Goal: Task Accomplishment & Management: Manage account settings

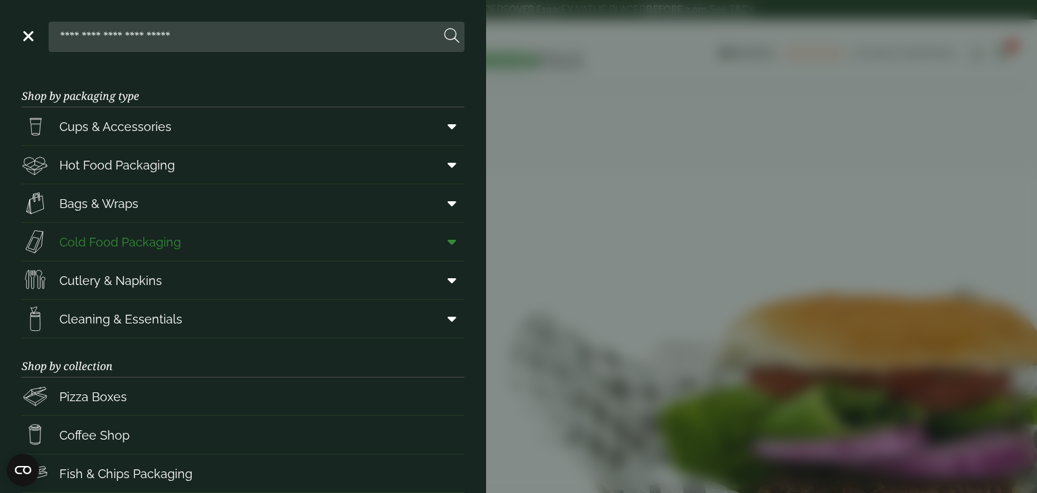
click at [451, 238] on icon at bounding box center [451, 241] width 9 height 13
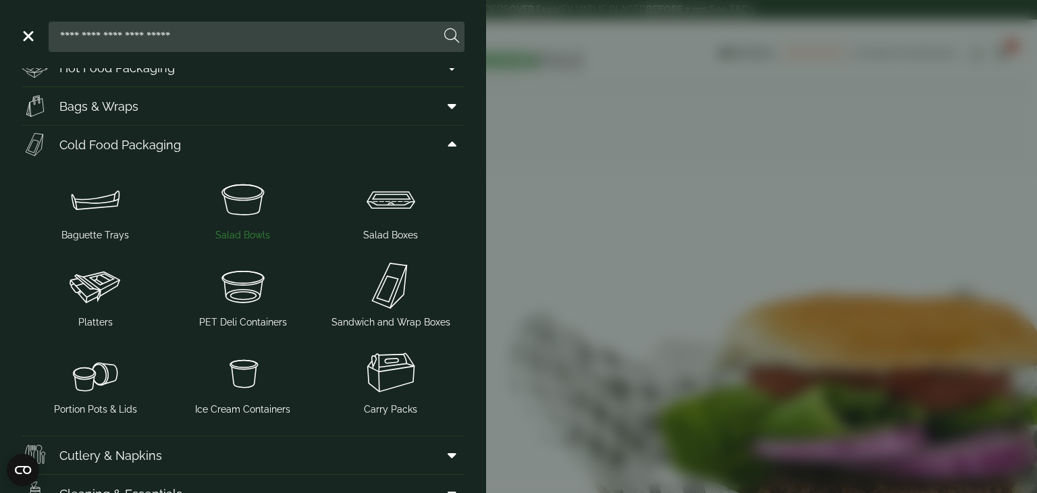
scroll to position [130, 0]
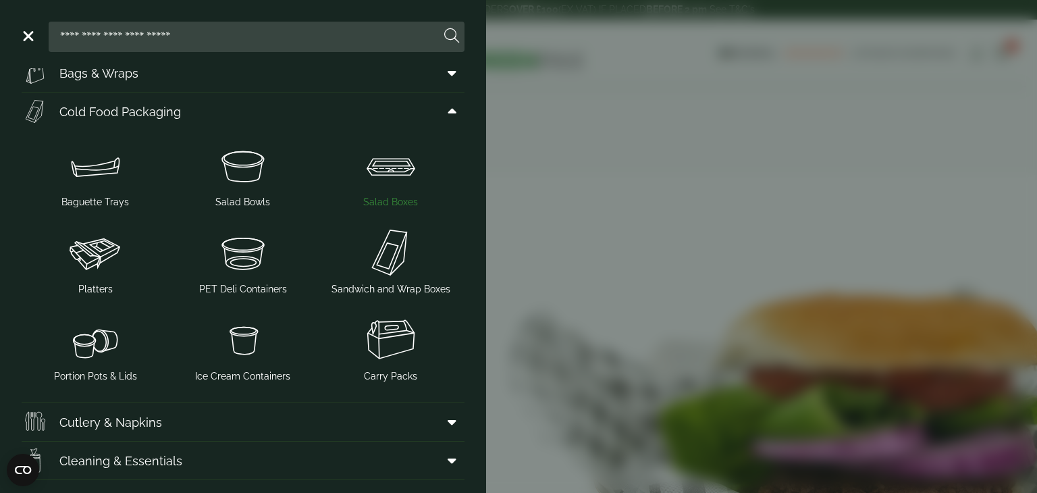
click at [391, 166] on img at bounding box center [390, 165] width 137 height 54
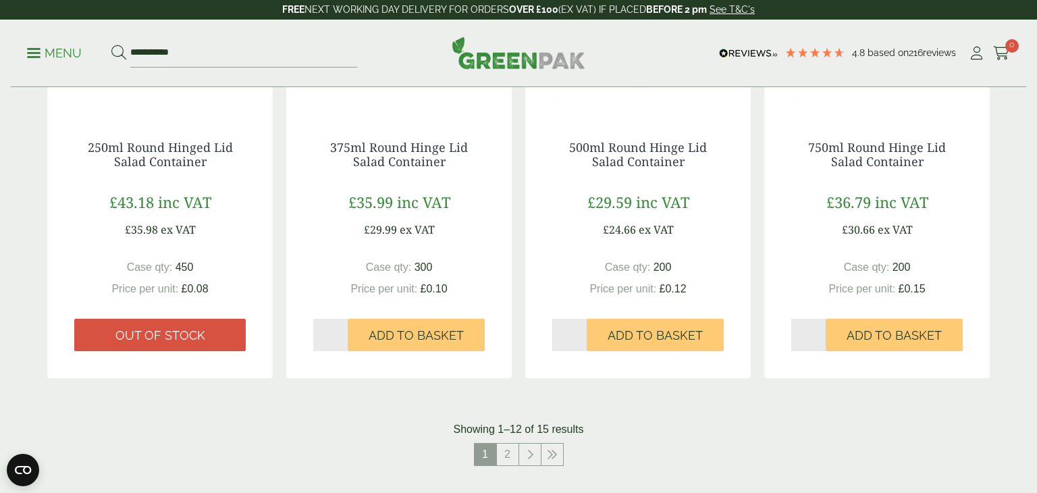
scroll to position [1312, 0]
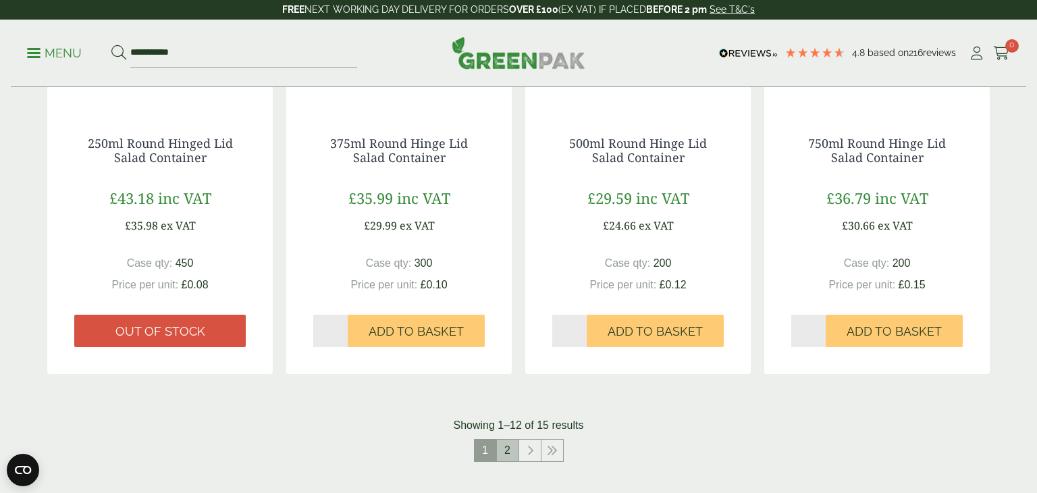
click at [505, 455] on link "2" at bounding box center [508, 450] width 22 height 22
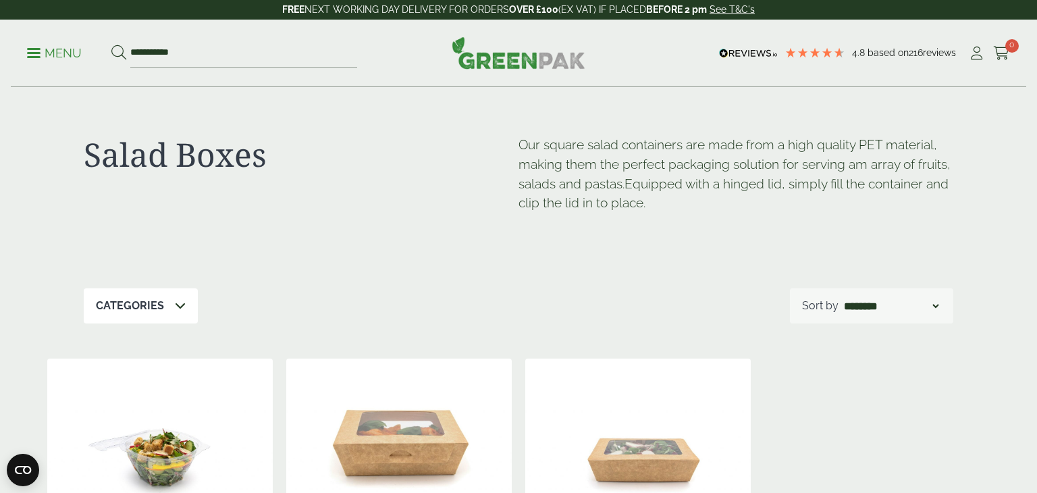
click at [43, 39] on ul "**********" at bounding box center [192, 53] width 330 height 28
click at [40, 51] on p "Menu" at bounding box center [54, 53] width 55 height 16
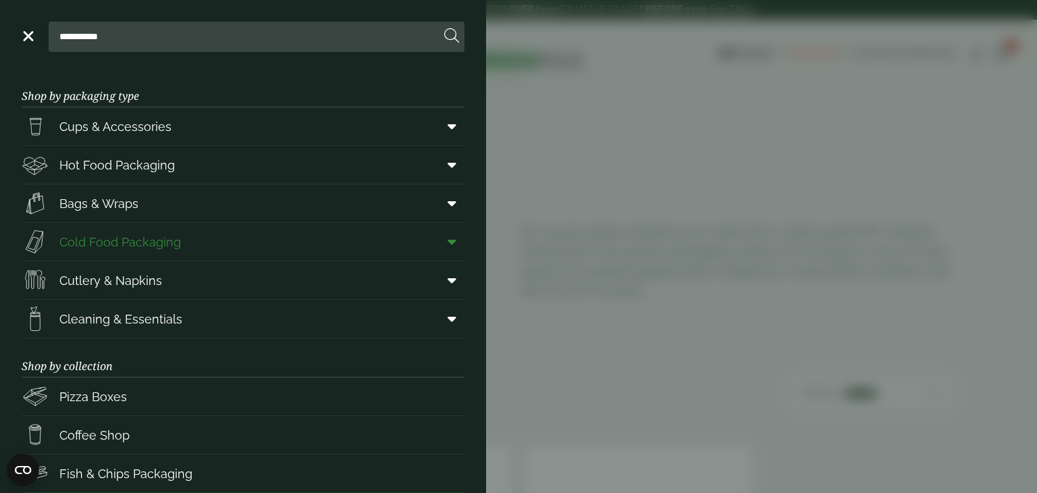
click at [179, 228] on span "Cold Food Packaging" at bounding box center [101, 241] width 159 height 27
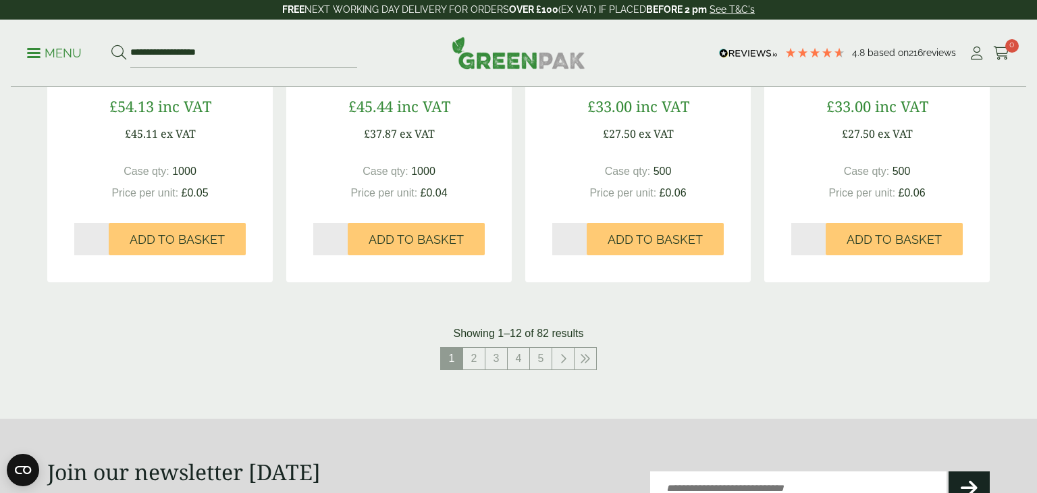
scroll to position [1423, 0]
click at [522, 366] on link "4" at bounding box center [518, 359] width 22 height 22
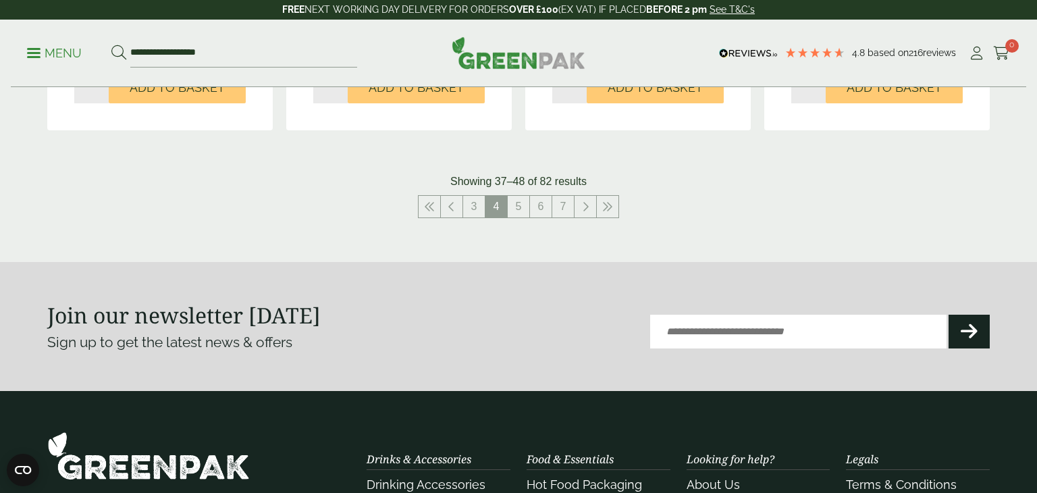
scroll to position [1603, 0]
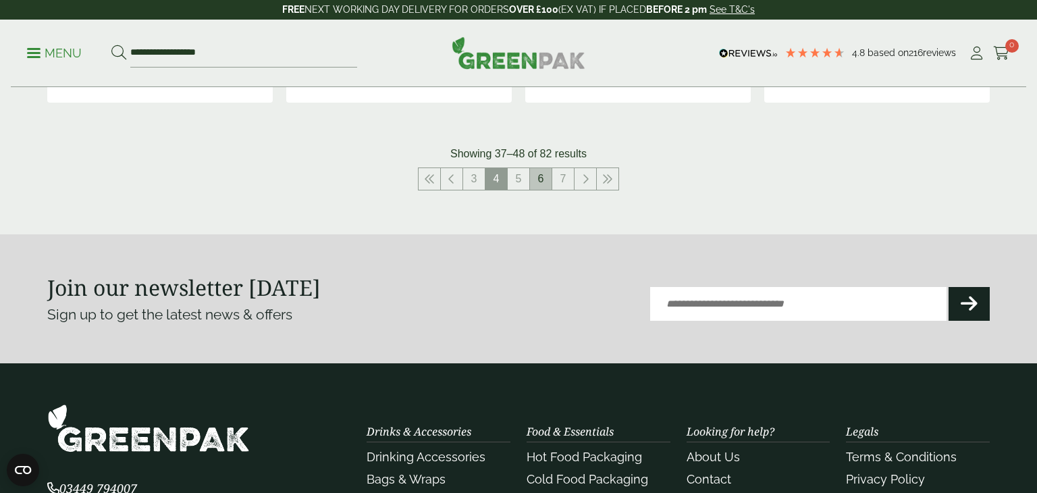
click at [543, 186] on link "6" at bounding box center [541, 179] width 22 height 22
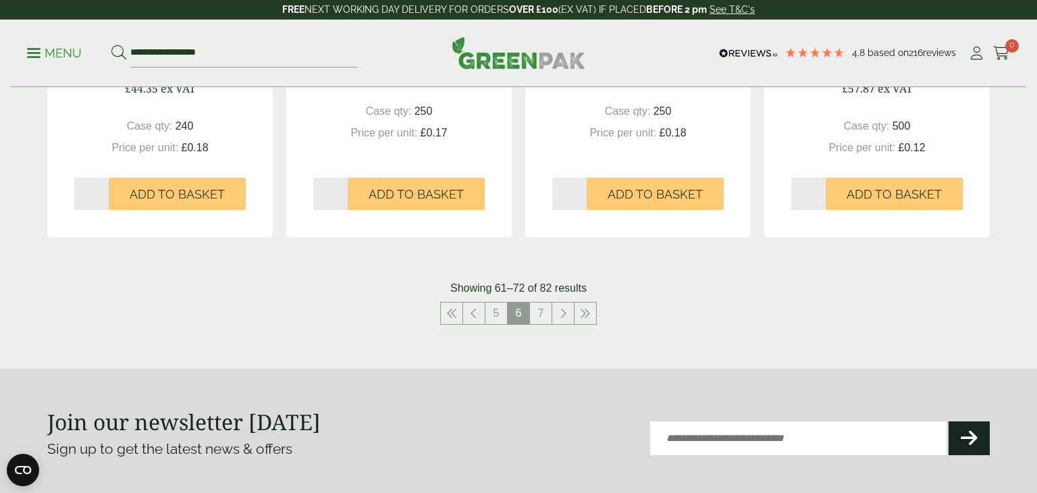
scroll to position [1457, 0]
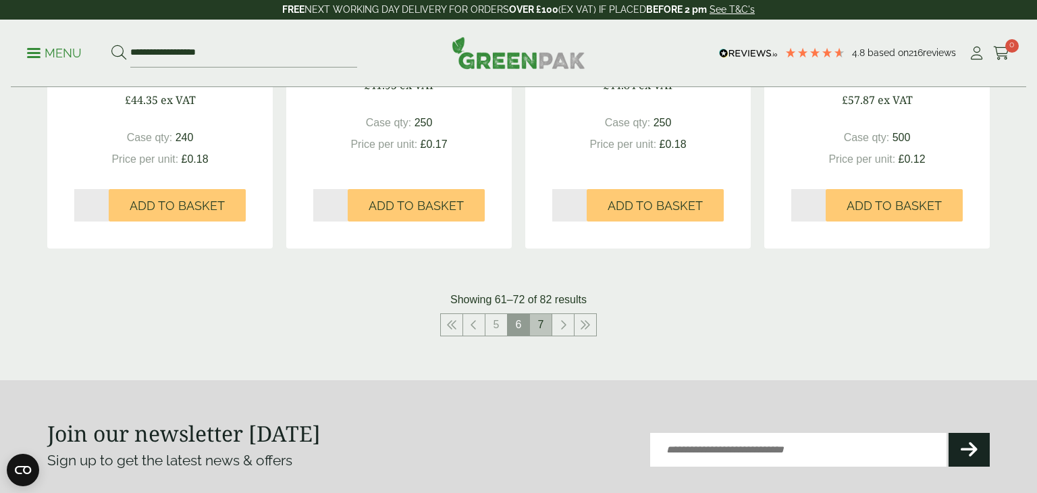
click at [539, 334] on link "7" at bounding box center [541, 325] width 22 height 22
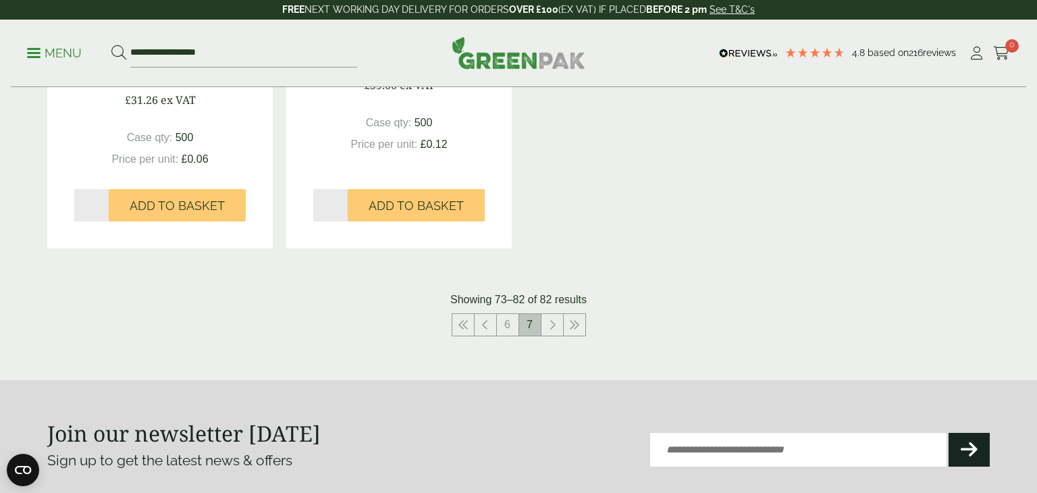
click at [530, 321] on span "7" at bounding box center [530, 325] width 22 height 22
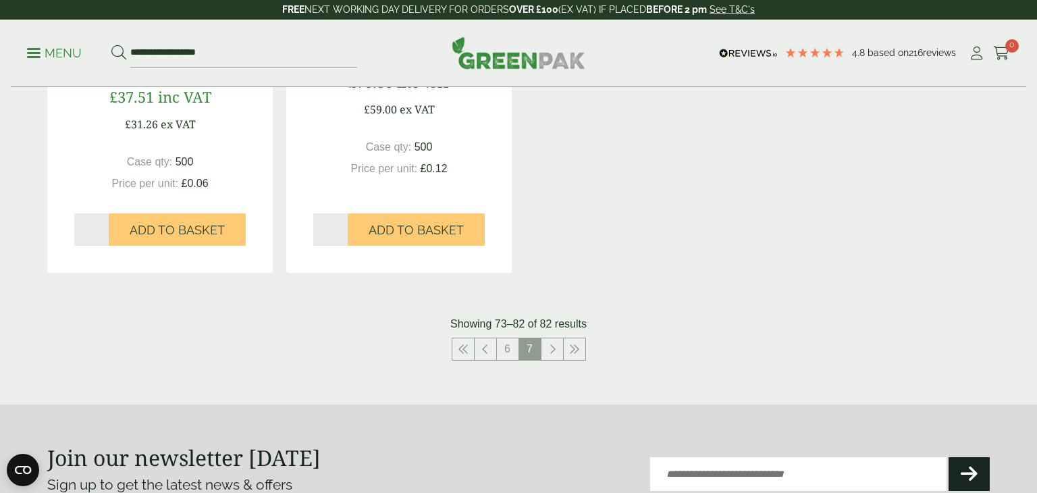
scroll to position [1449, 0]
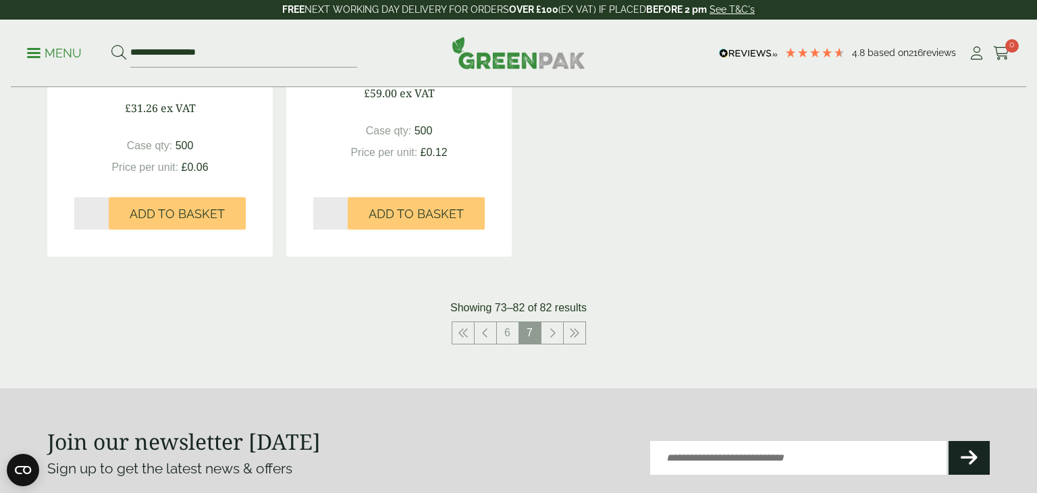
click at [70, 49] on p "Menu" at bounding box center [54, 53] width 55 height 16
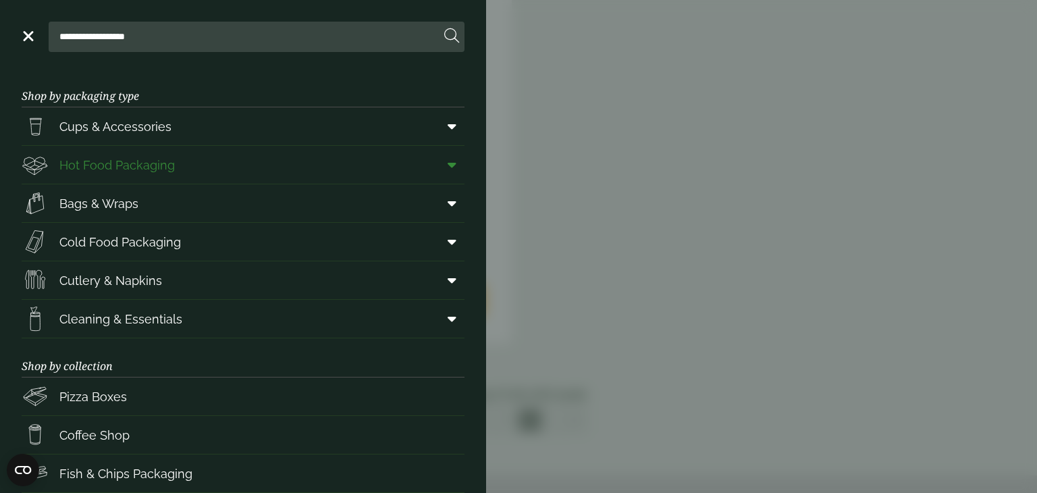
click at [456, 161] on span at bounding box center [449, 165] width 30 height 26
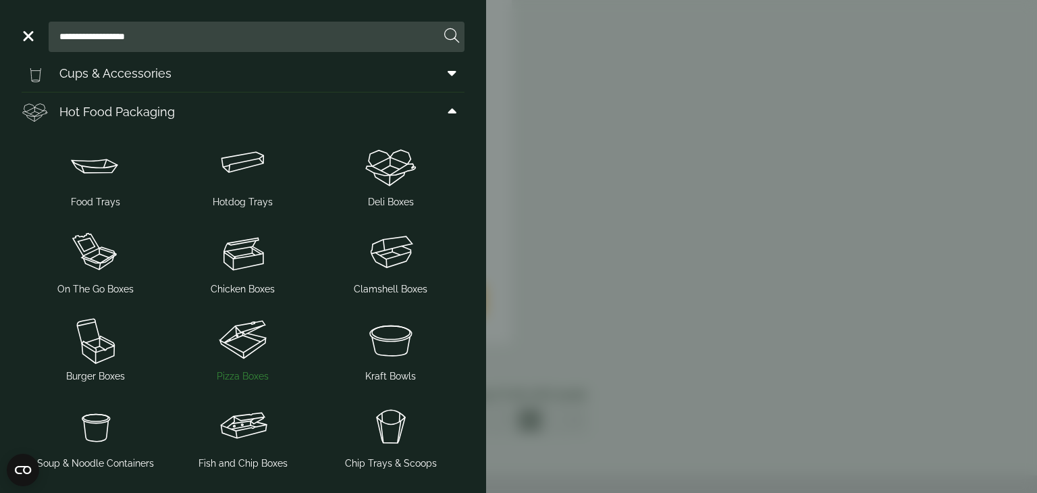
scroll to position [42, 0]
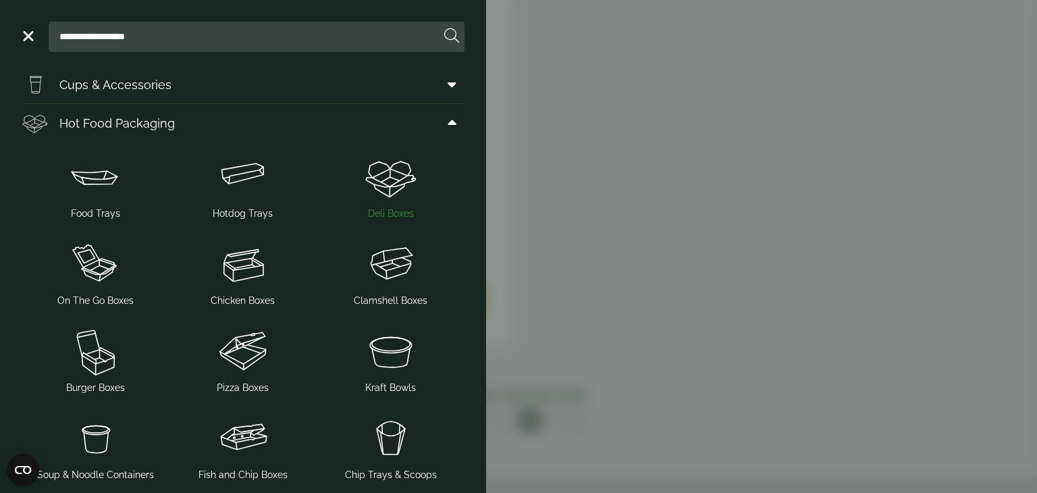
click at [400, 169] on img at bounding box center [390, 177] width 137 height 54
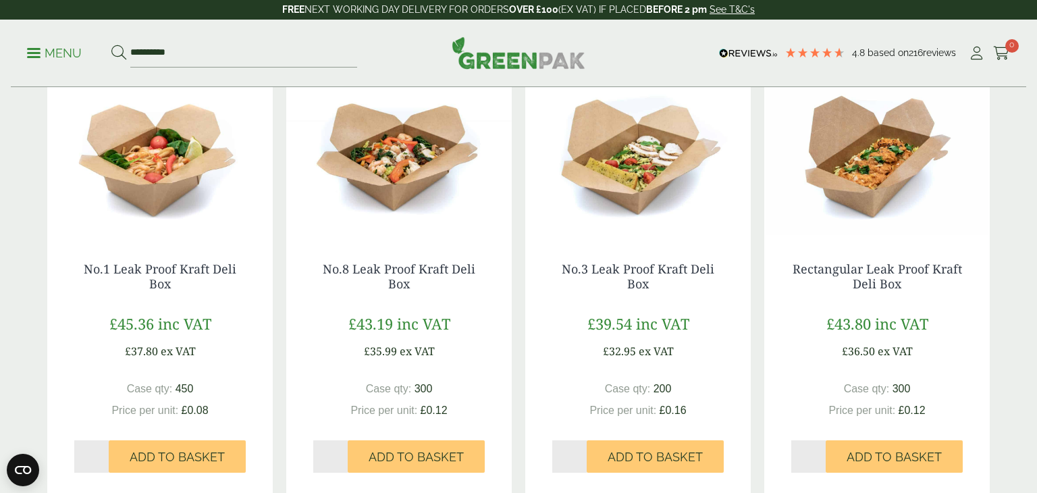
scroll to position [308, 0]
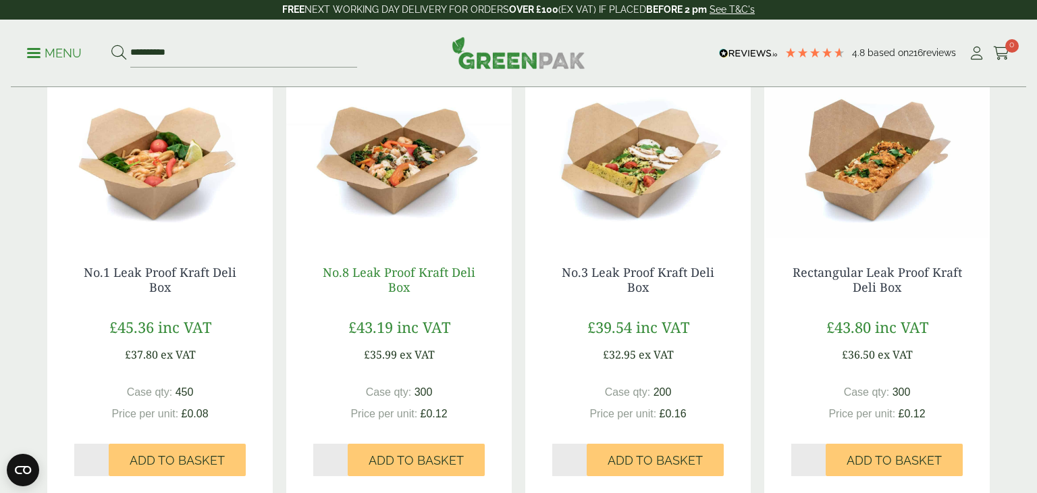
click at [399, 276] on link "No.8 Leak Proof Kraft Deli Box" at bounding box center [399, 279] width 153 height 31
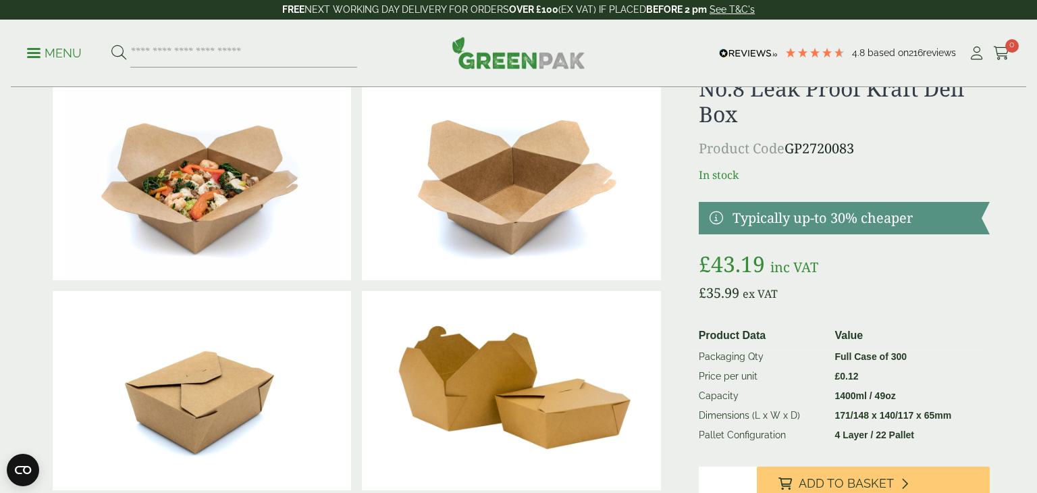
scroll to position [58, 0]
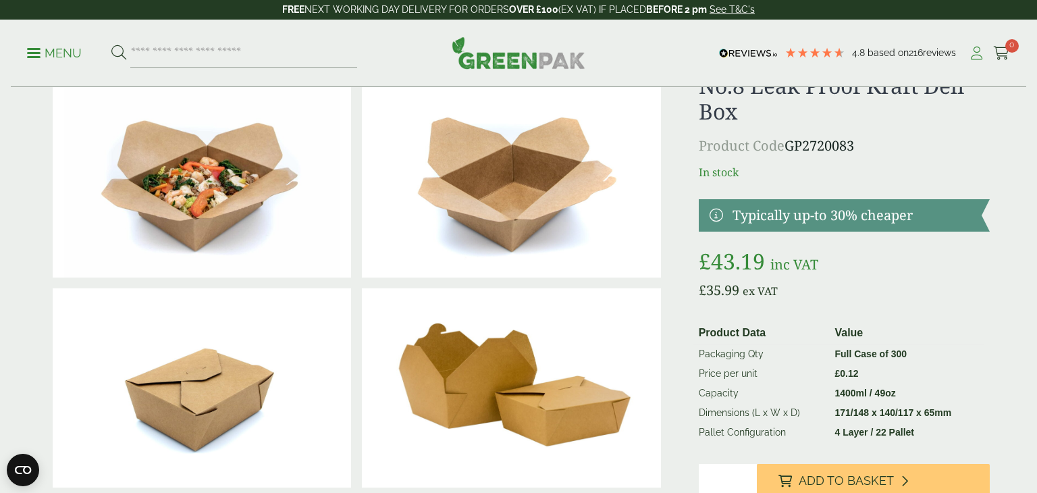
click at [976, 51] on icon at bounding box center [976, 53] width 17 height 13
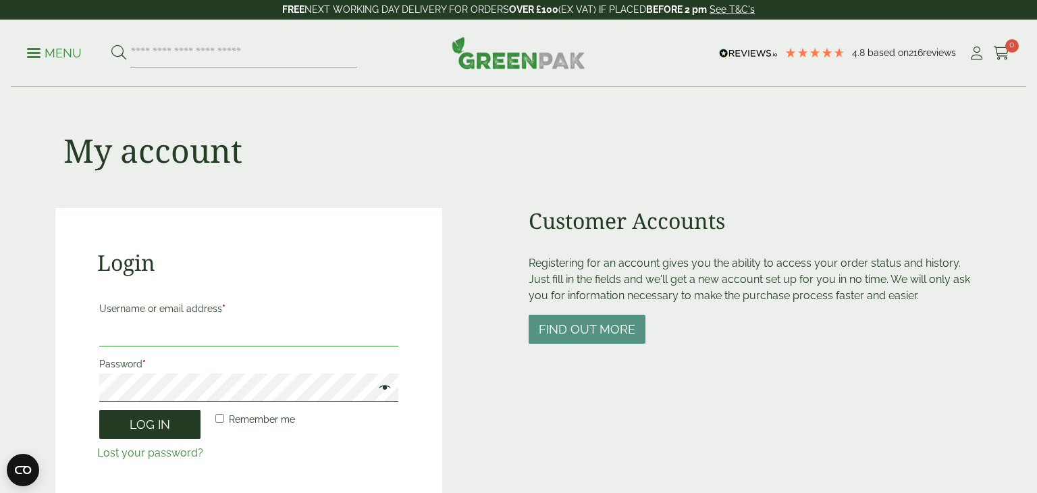
type input "**********"
click at [163, 419] on button "Log in" at bounding box center [149, 424] width 101 height 29
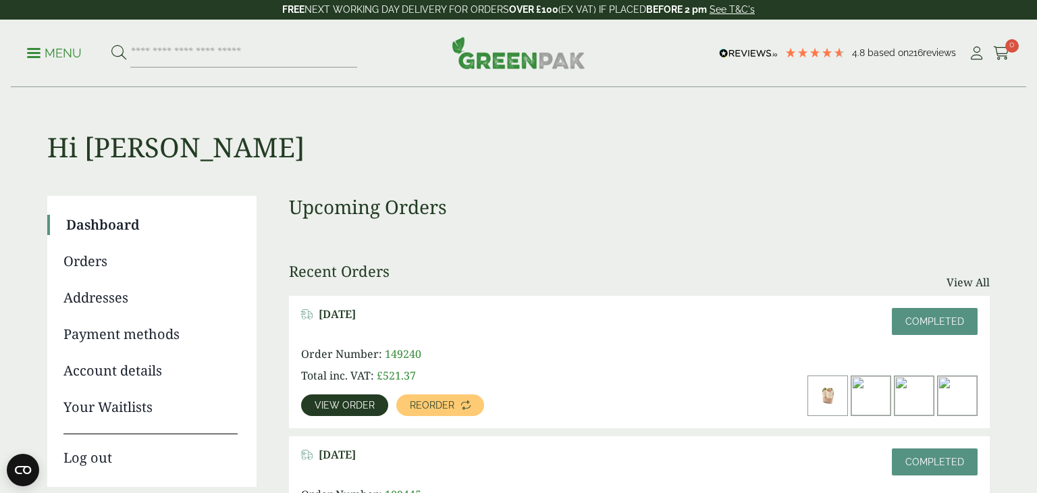
click at [91, 262] on link "Orders" at bounding box center [150, 261] width 174 height 20
